Goal: Information Seeking & Learning: Learn about a topic

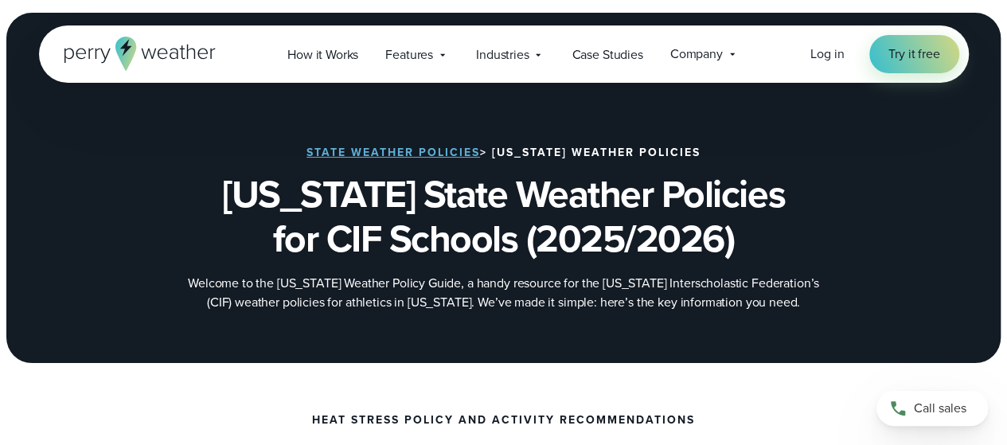
click at [785, 193] on h1 "[US_STATE] State Weather Policies for CIF Schools (2025/2026)" at bounding box center [504, 216] width 771 height 89
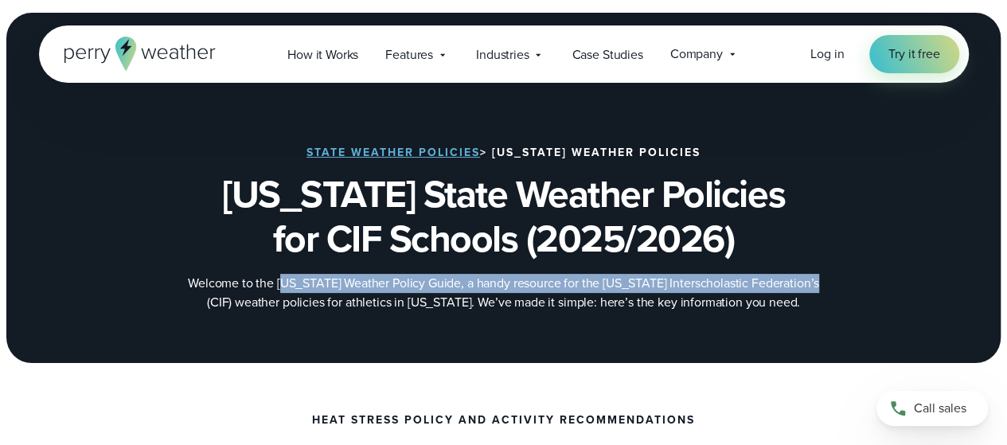
drag, startPoint x: 280, startPoint y: 281, endPoint x: 791, endPoint y: 285, distance: 511.2
click at [791, 285] on p "Welcome to the [US_STATE] Weather Policy Guide, a handy resource for the [US_ST…" at bounding box center [504, 293] width 637 height 38
click at [333, 289] on p "Welcome to the [US_STATE] Weather Policy Guide, a handy resource for the [US_ST…" at bounding box center [504, 293] width 637 height 38
drag, startPoint x: 275, startPoint y: 282, endPoint x: 684, endPoint y: 287, distance: 408.5
click at [791, 286] on p "Welcome to the [US_STATE] Weather Policy Guide, a handy resource for the [US_ST…" at bounding box center [504, 293] width 637 height 38
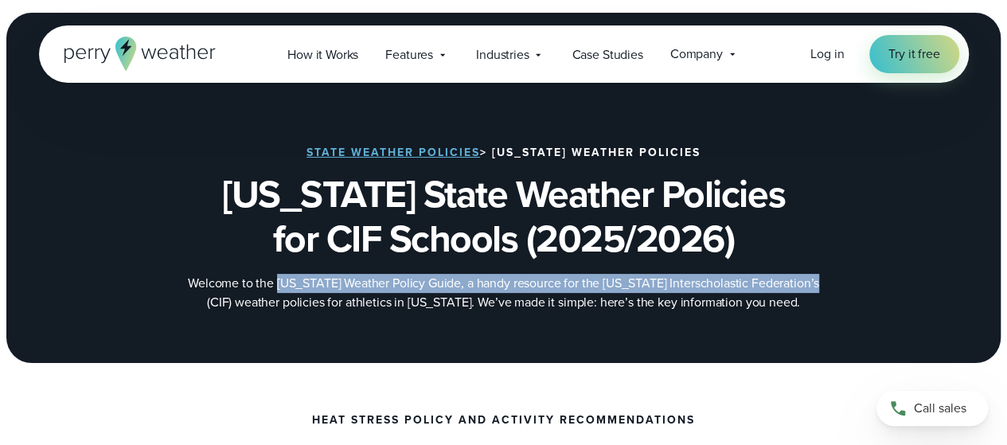
copy p "California Weather Policy Guide, a handy resource for the California Interschol…"
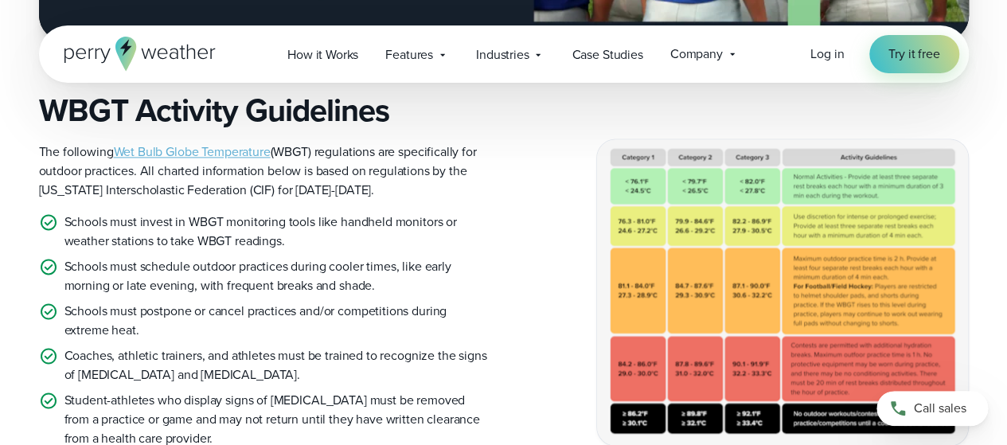
scroll to position [1062, 0]
drag, startPoint x: 260, startPoint y: 189, endPoint x: 43, endPoint y: 193, distance: 216.6
click at [41, 192] on p "The following Wet Bulb Globe Temperature (WBGT) regulations are specifically fo…" at bounding box center [265, 171] width 452 height 57
copy p "California Interscholastic Federation (CIF)"
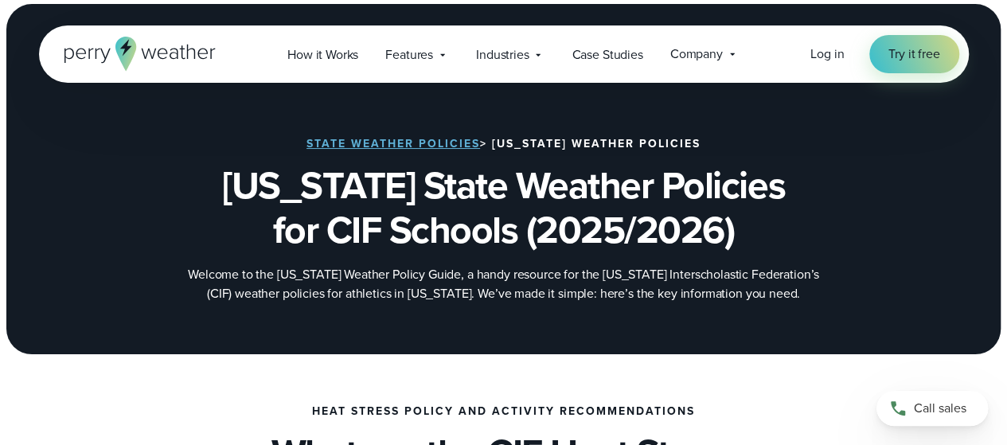
scroll to position [0, 0]
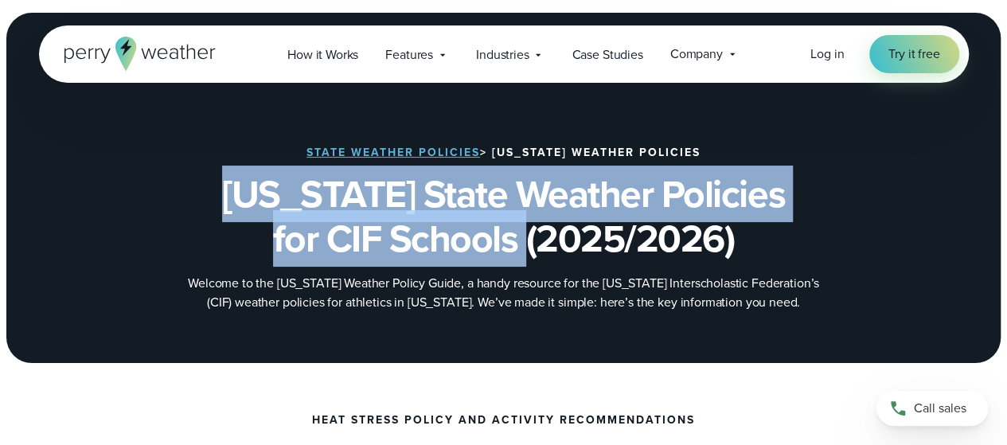
drag, startPoint x: 416, startPoint y: 217, endPoint x: 232, endPoint y: 190, distance: 185.1
click at [231, 189] on h1 "[US_STATE] State Weather Policies for CIF Schools (2025/2026)" at bounding box center [504, 216] width 771 height 89
copy h1 "California State Weather Policies for CIF Schools"
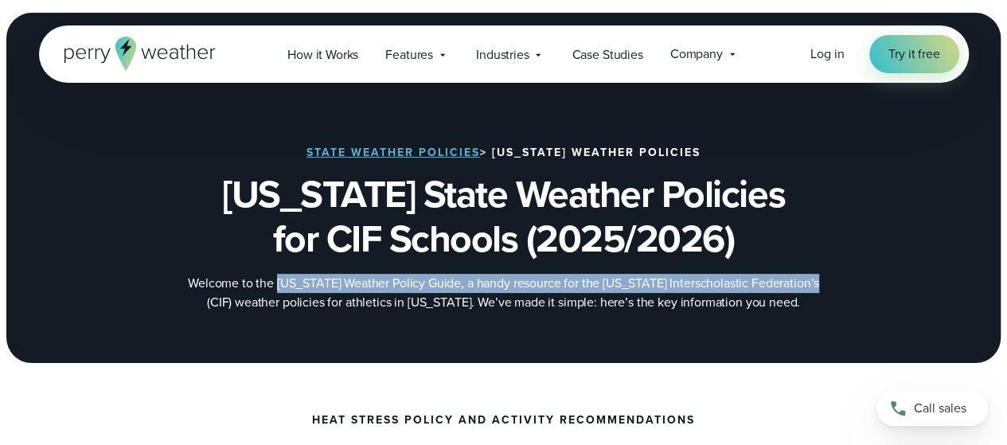
drag, startPoint x: 725, startPoint y: 281, endPoint x: 277, endPoint y: 283, distance: 447.5
click at [277, 283] on p "Welcome to the [US_STATE] Weather Policy Guide, a handy resource for the [US_ST…" at bounding box center [504, 293] width 637 height 38
copy p "California Weather Policy Guide, a handy resource for the California Interschol…"
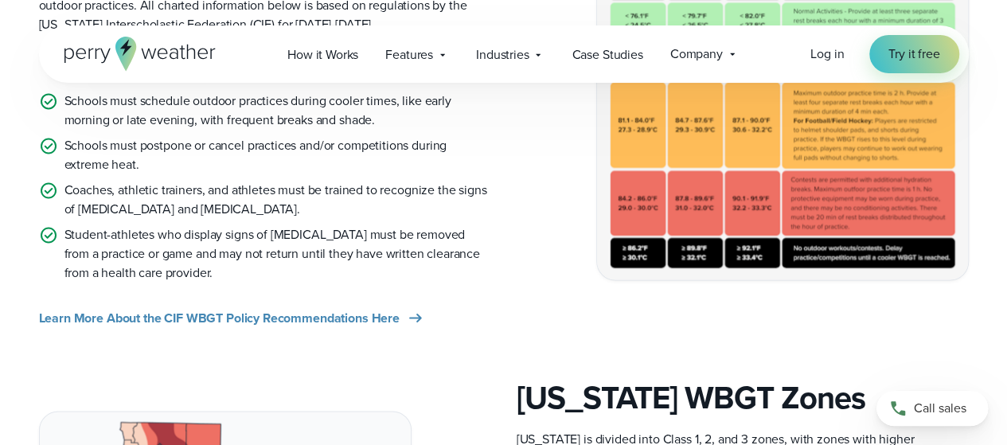
scroll to position [1212, 0]
